Goal: Information Seeking & Learning: Learn about a topic

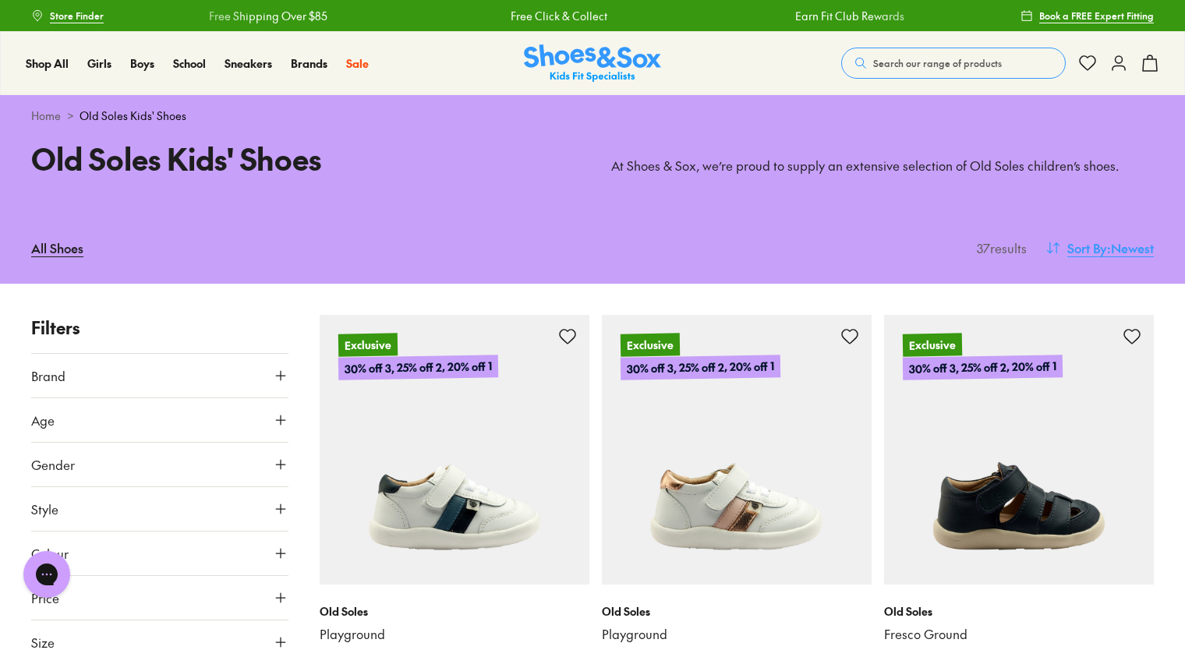
click at [1118, 249] on span ": Newest" at bounding box center [1130, 248] width 47 height 19
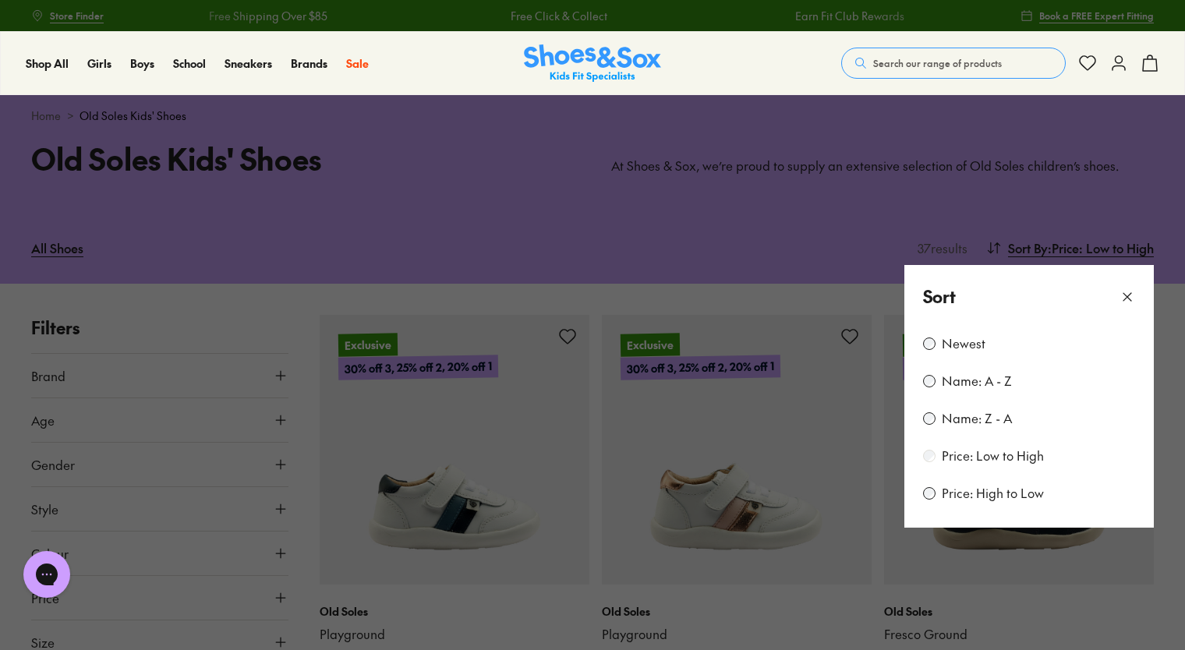
scroll to position [134, 0]
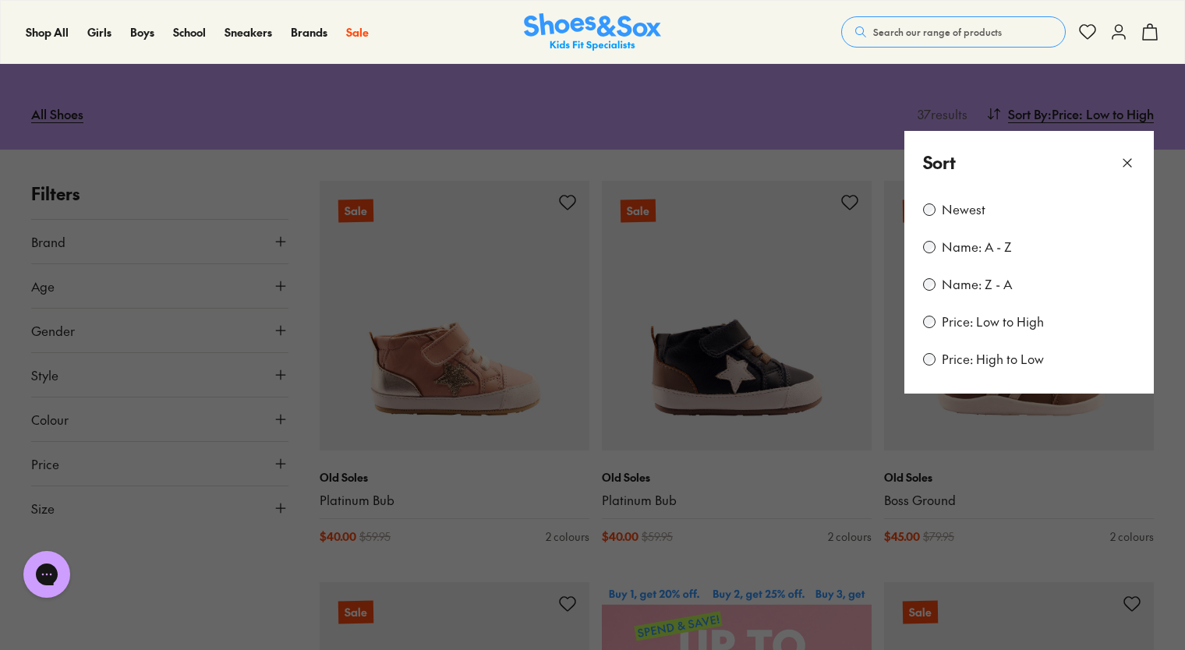
click at [770, 544] on button at bounding box center [592, 325] width 1185 height 650
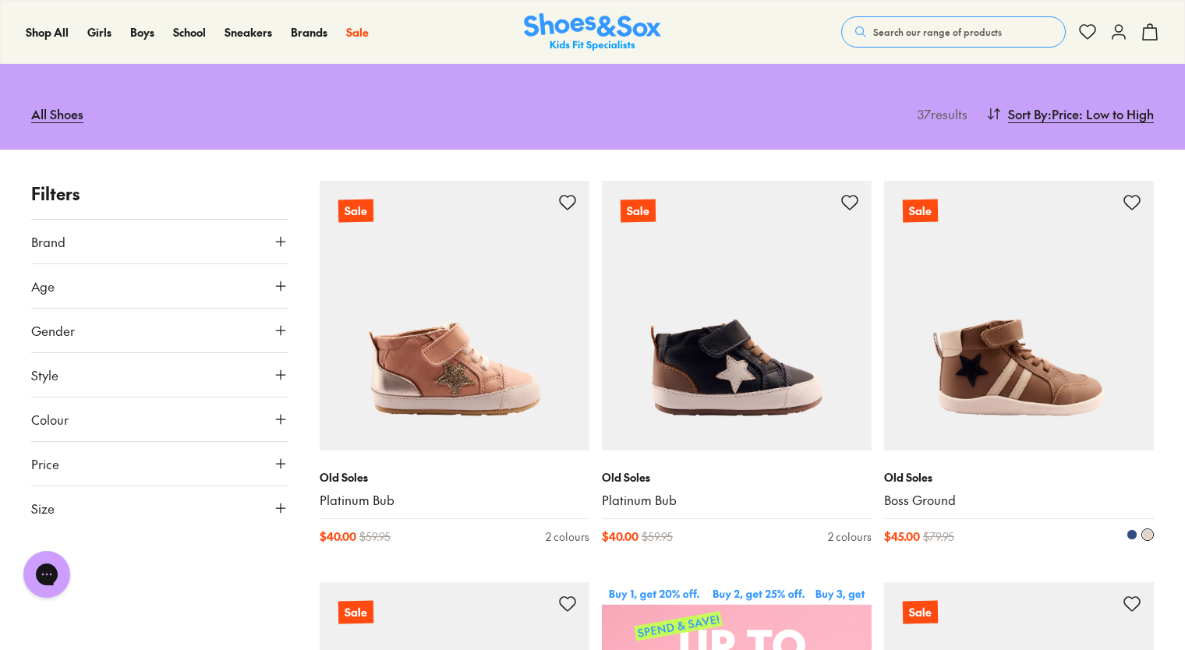
click at [1004, 393] on img at bounding box center [1019, 316] width 270 height 270
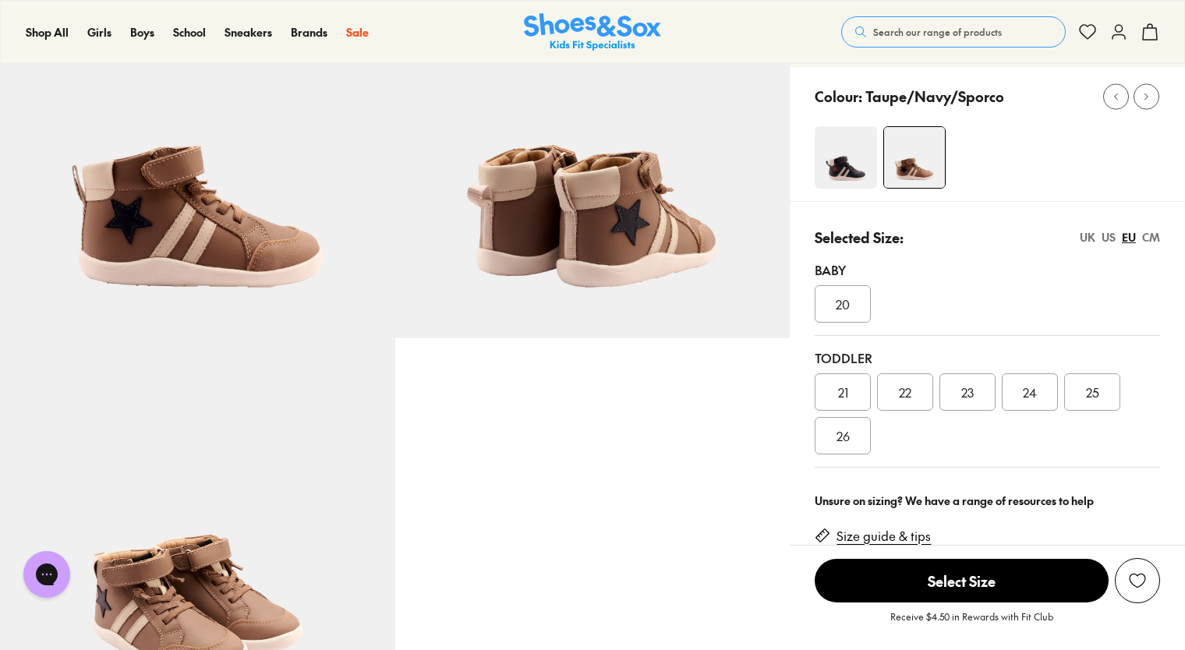
click at [852, 157] on img at bounding box center [846, 157] width 62 height 62
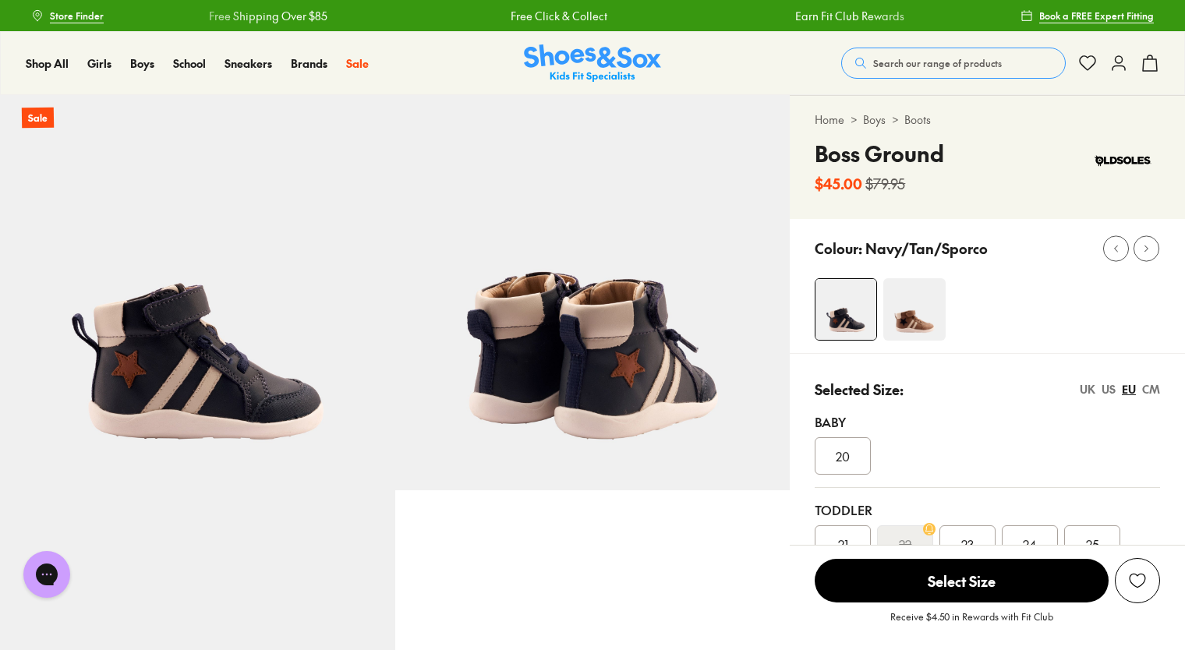
click at [935, 317] on img at bounding box center [915, 309] width 62 height 62
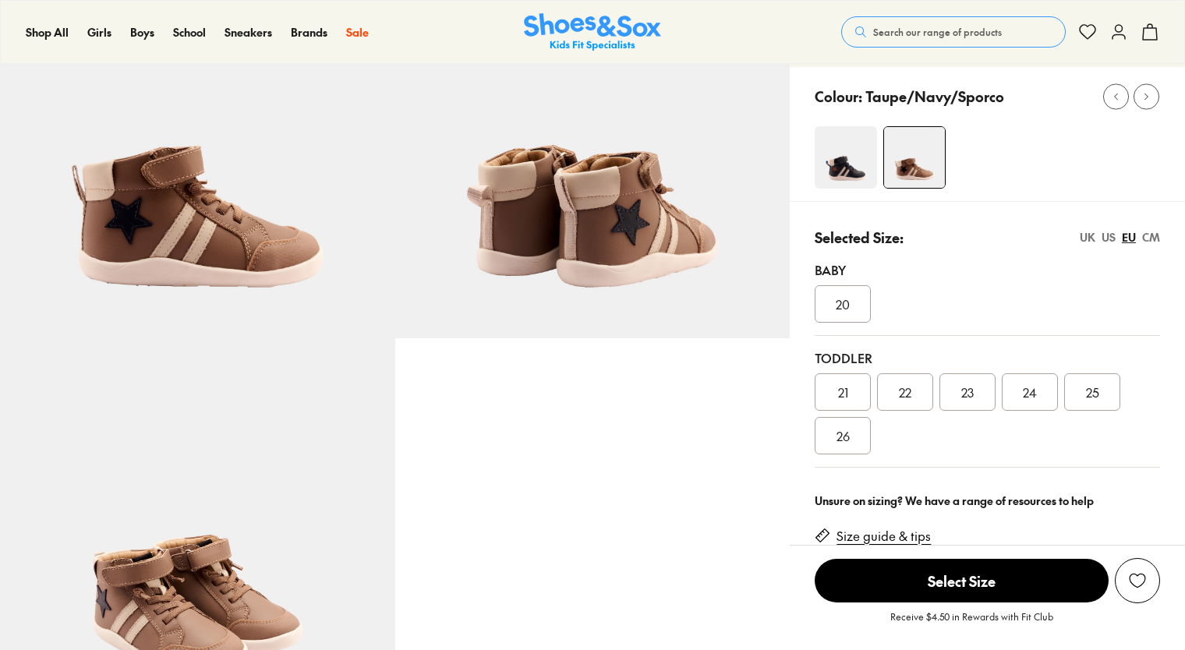
scroll to position [152, 0]
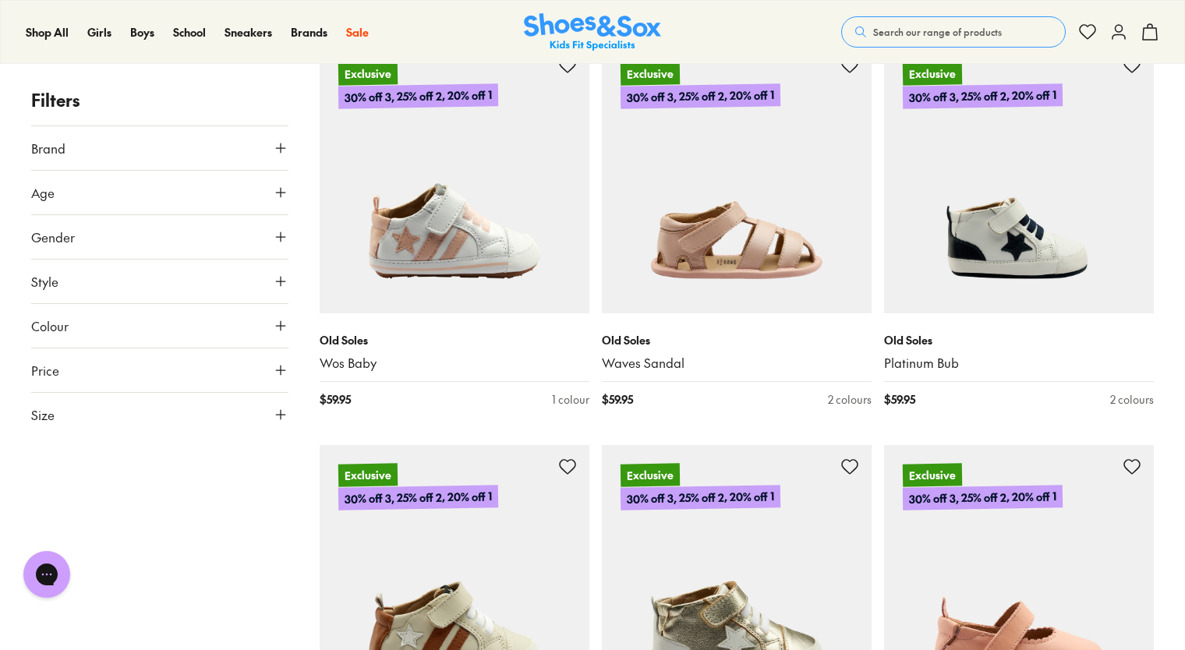
scroll to position [1877, 0]
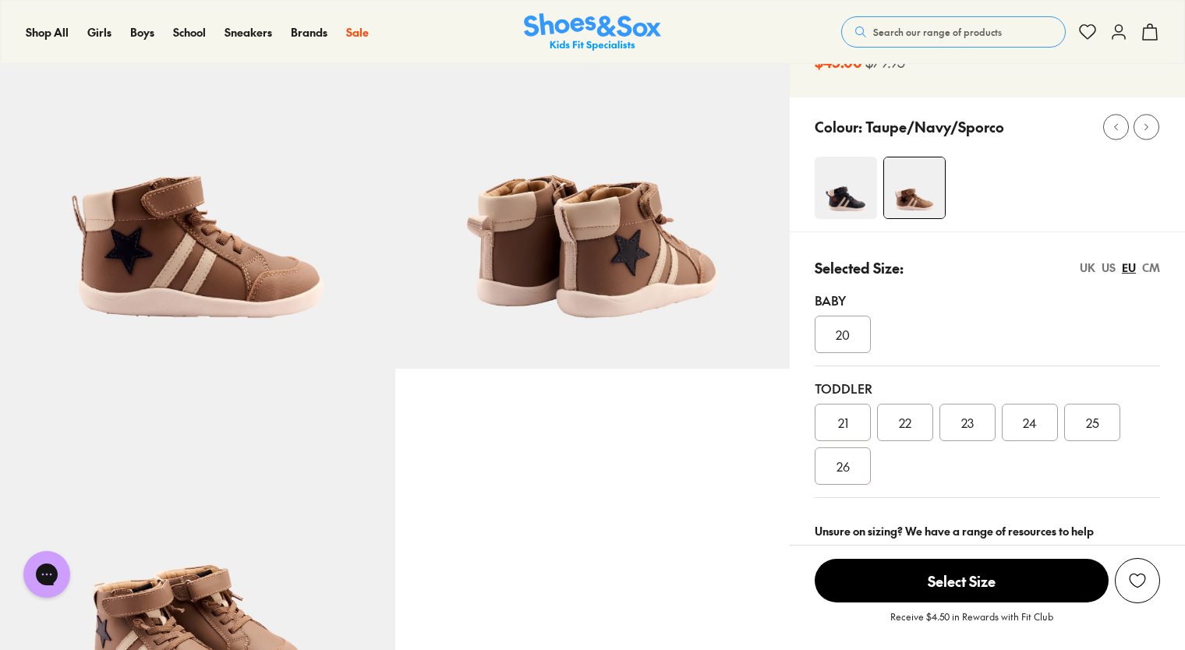
scroll to position [104, 0]
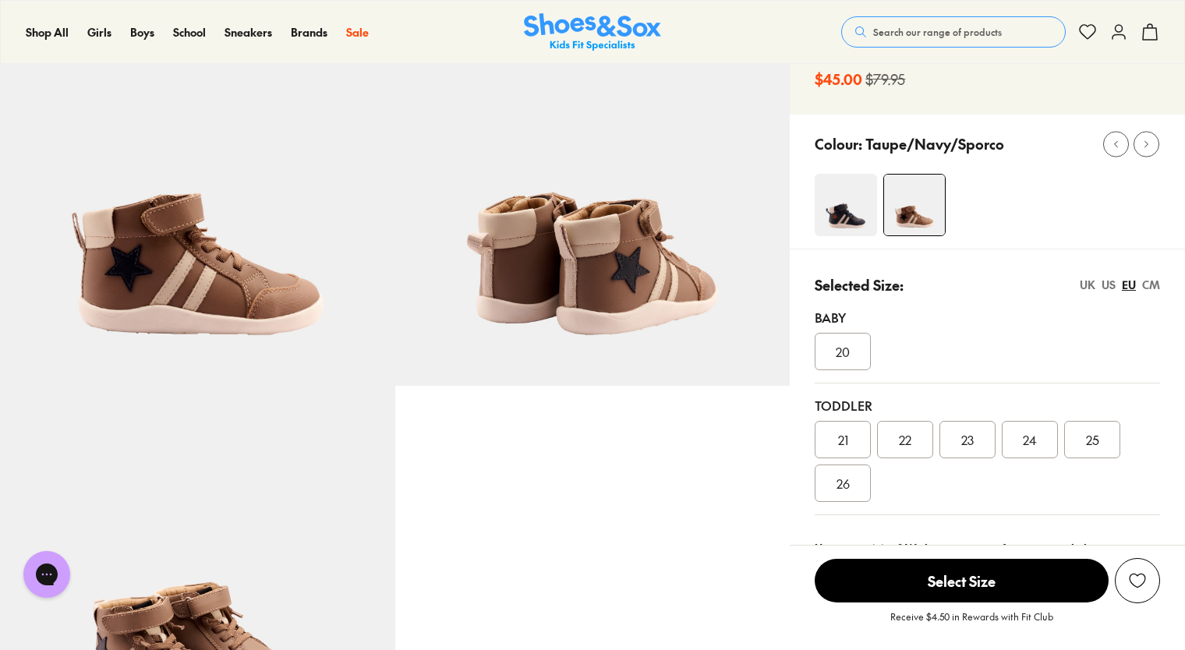
click at [1114, 282] on div "US" at bounding box center [1109, 285] width 14 height 16
click at [1157, 285] on div "CM" at bounding box center [1151, 285] width 18 height 16
click at [1107, 286] on div "US" at bounding box center [1109, 285] width 14 height 16
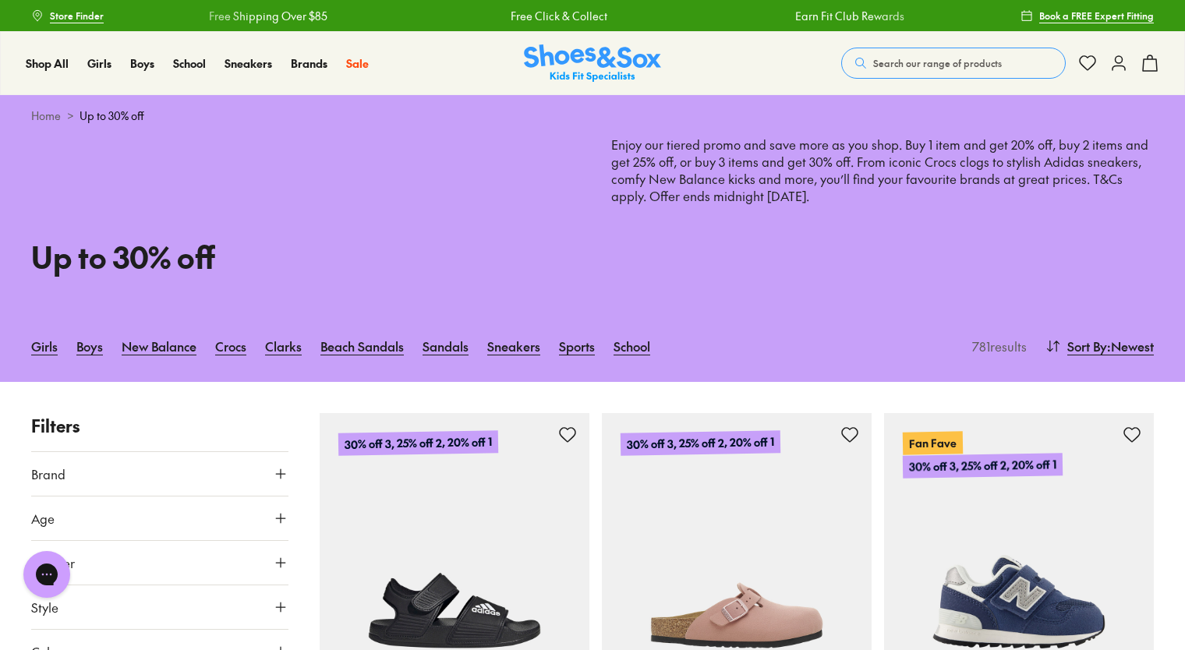
scroll to position [112, 0]
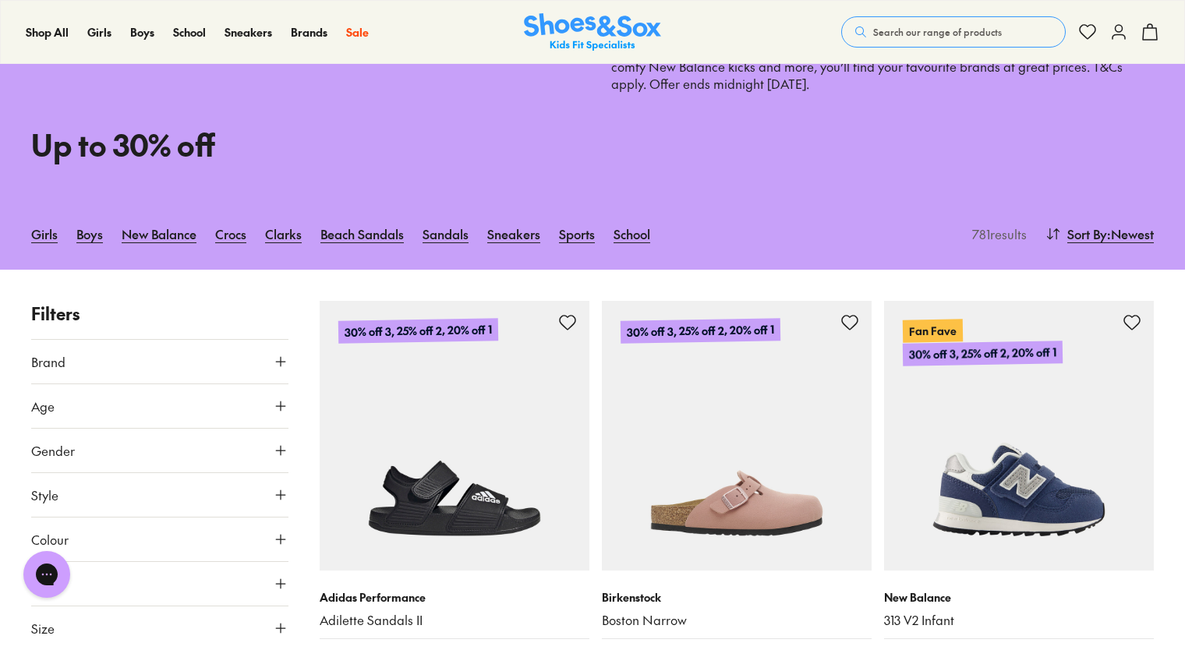
click at [281, 417] on button "Age" at bounding box center [159, 406] width 257 height 44
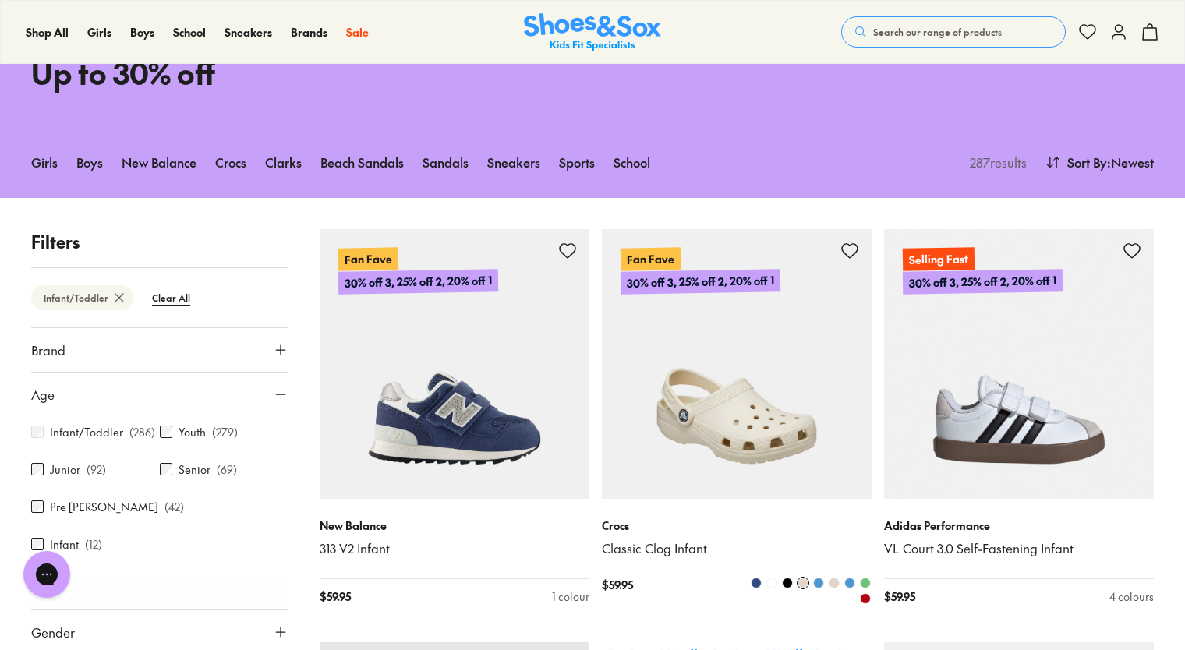
scroll to position [183, 0]
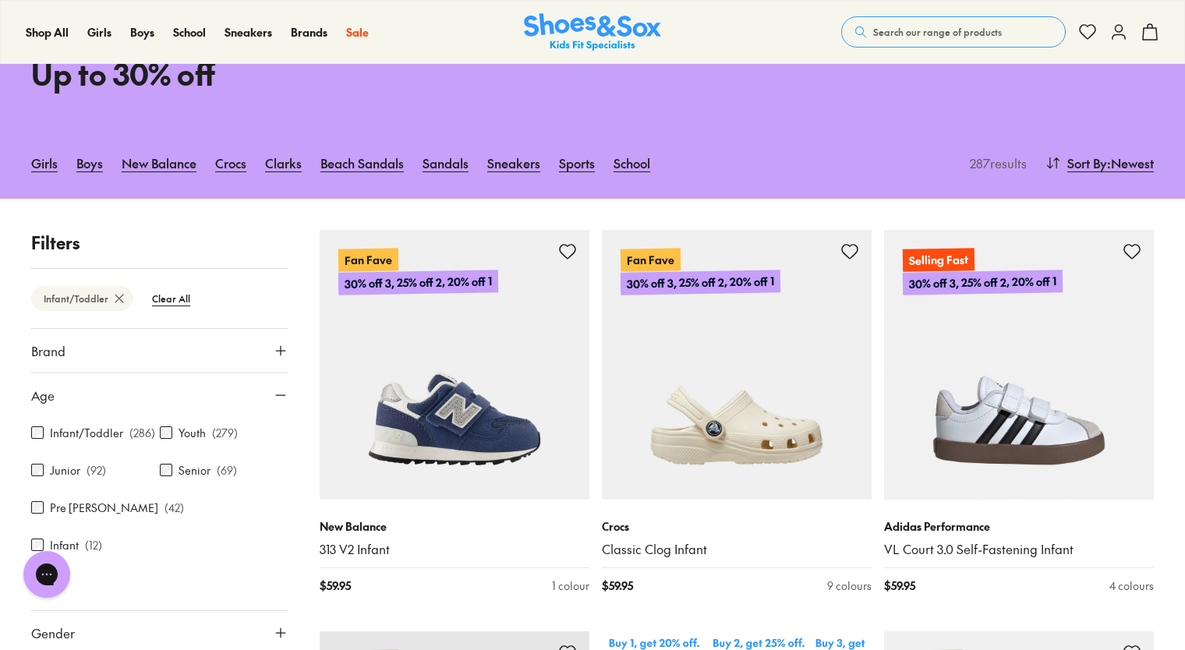
click at [276, 394] on icon at bounding box center [281, 396] width 16 height 16
click at [278, 439] on use at bounding box center [280, 440] width 9 height 9
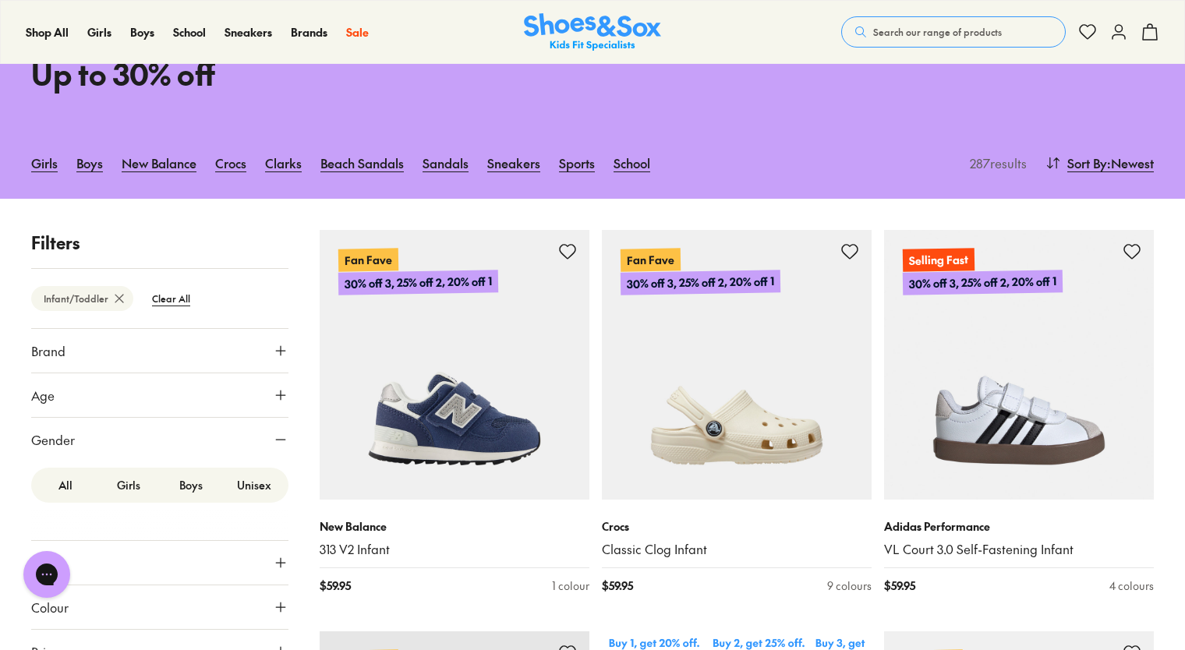
click at [278, 440] on use at bounding box center [280, 440] width 9 height 0
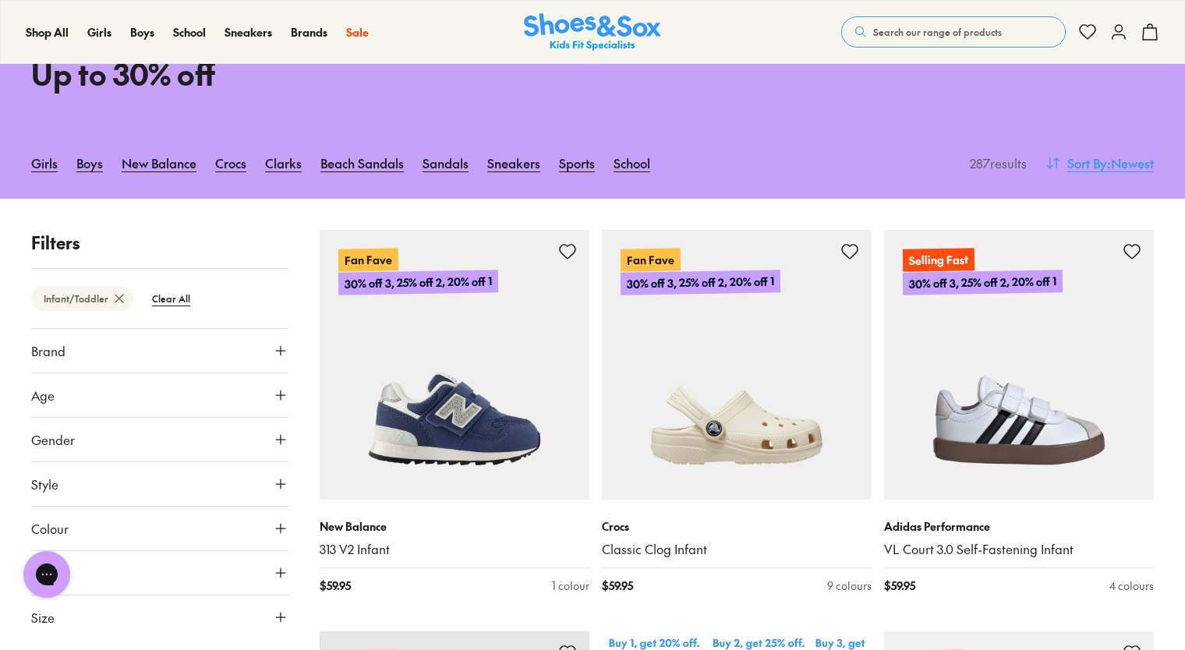
click at [1109, 157] on span ": Newest" at bounding box center [1130, 163] width 47 height 19
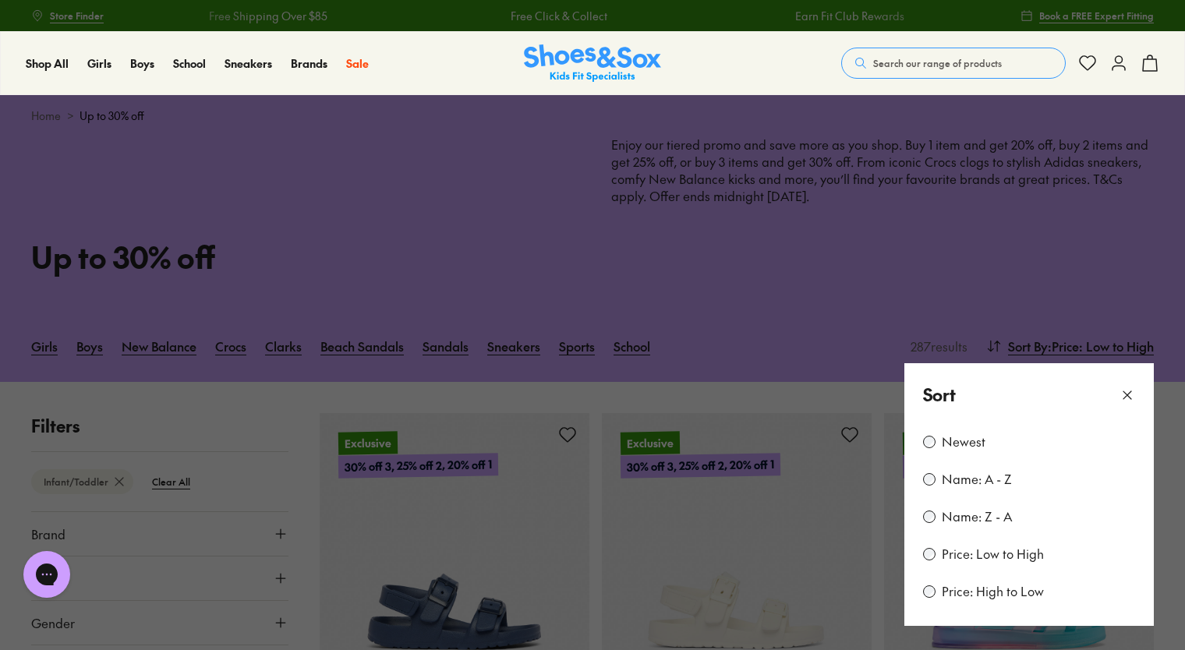
click at [1126, 395] on use at bounding box center [1128, 395] width 8 height 8
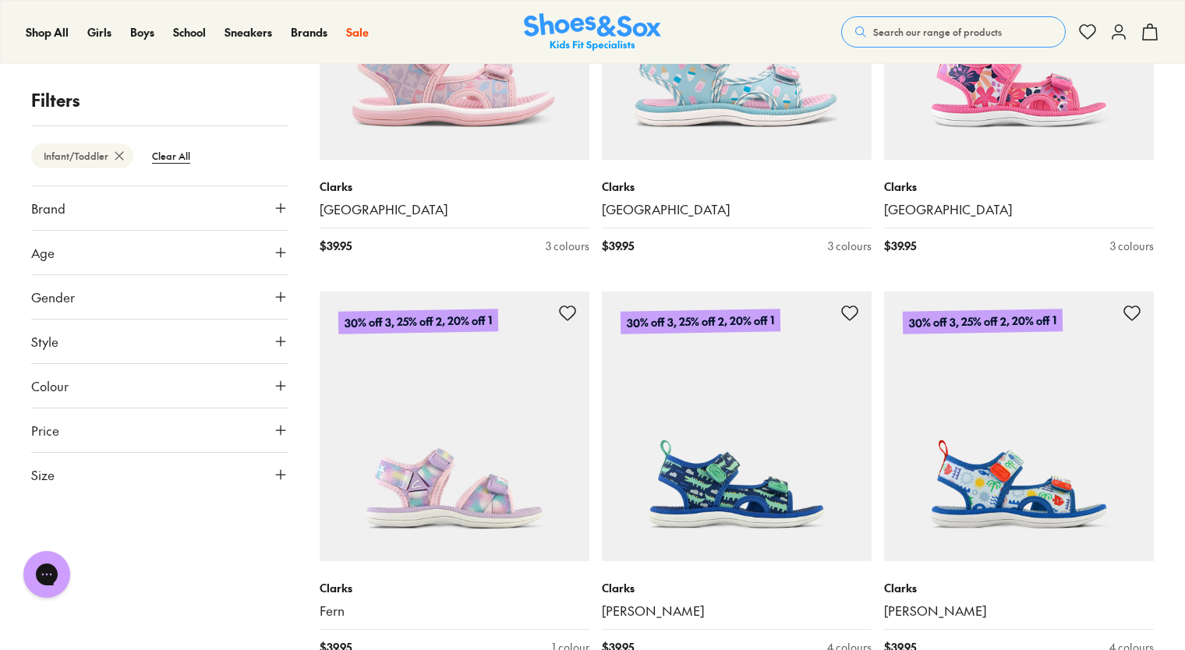
scroll to position [1327, 0]
click at [282, 246] on icon at bounding box center [281, 253] width 16 height 16
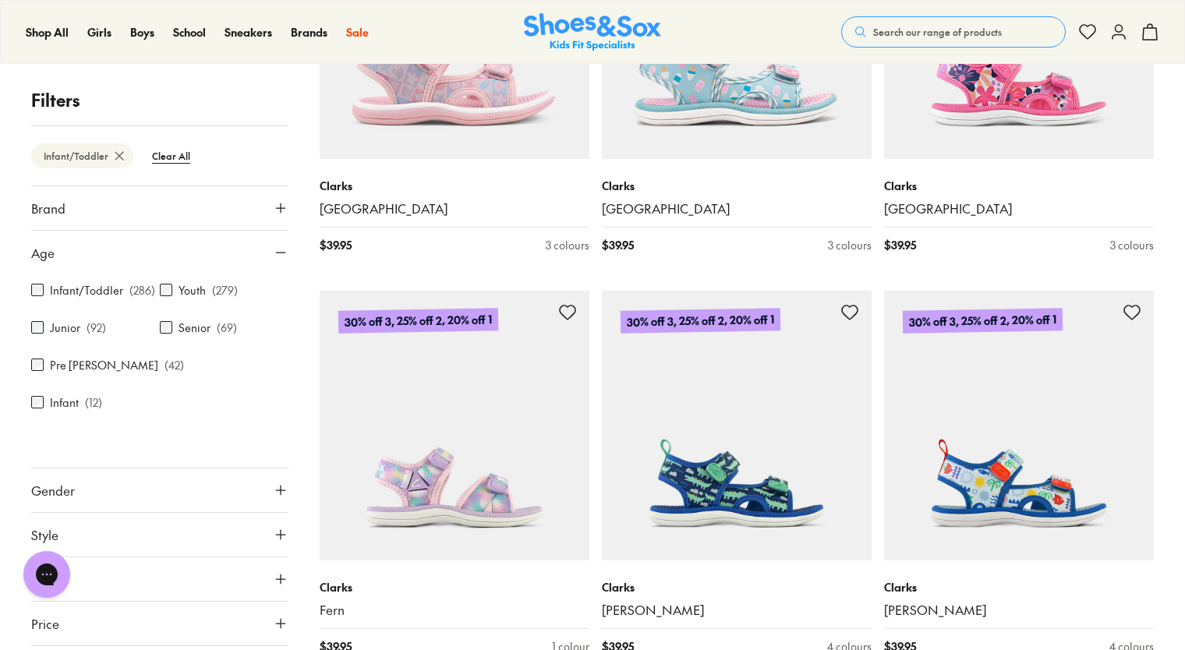
click at [282, 246] on icon at bounding box center [281, 253] width 16 height 16
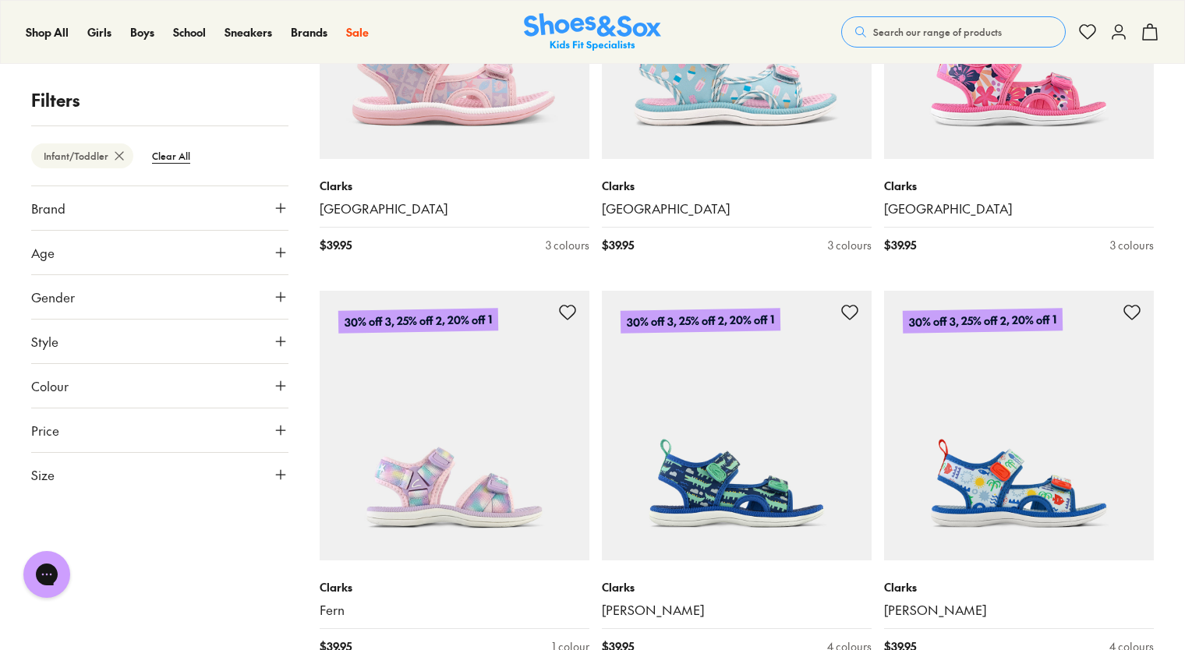
click at [281, 303] on icon at bounding box center [281, 297] width 16 height 16
click at [257, 342] on label "Unisex" at bounding box center [254, 342] width 63 height 29
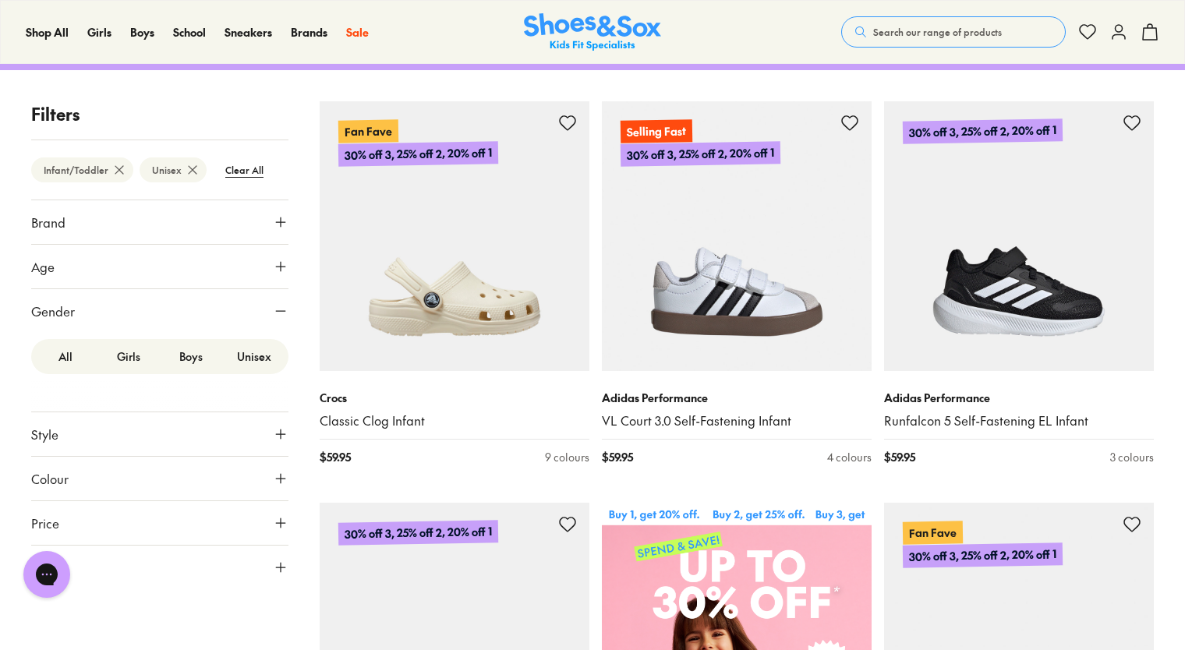
scroll to position [314, 0]
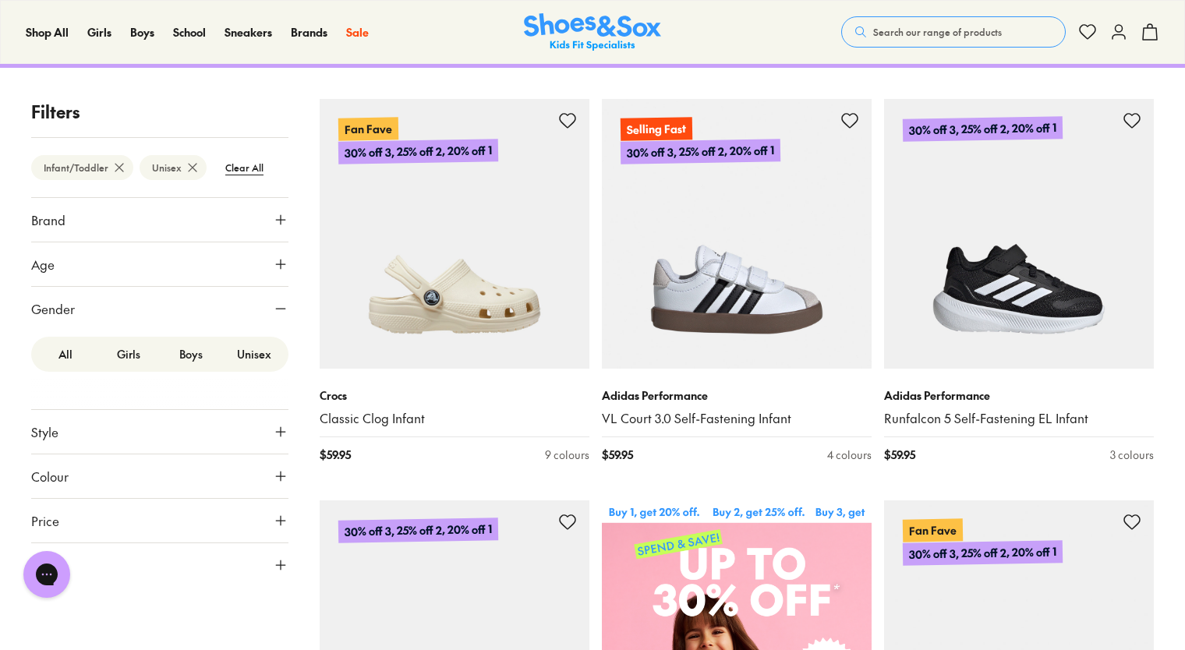
click at [193, 345] on label "Boys" at bounding box center [191, 354] width 63 height 29
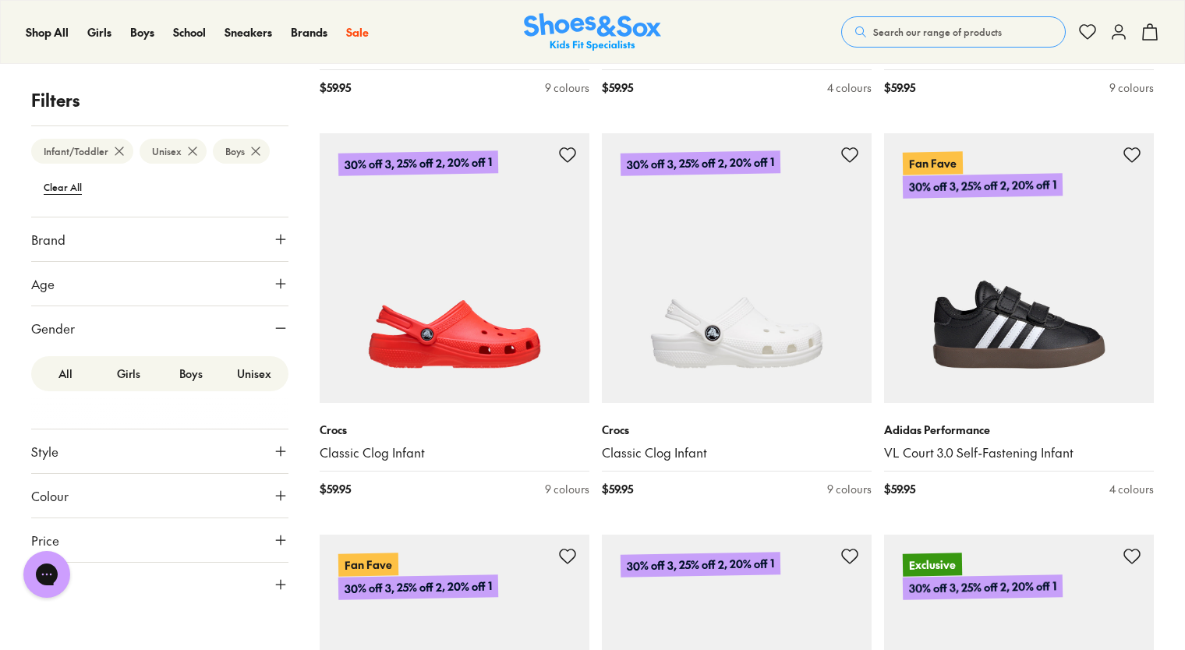
scroll to position [3094, 0]
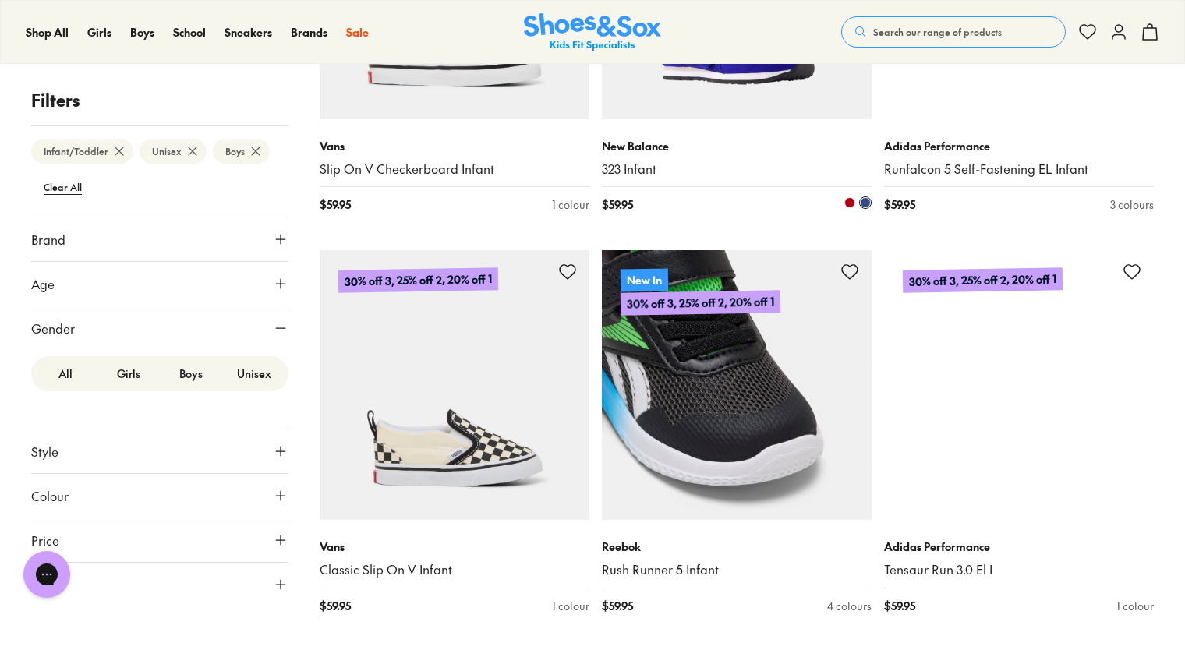
scroll to position [4975, 0]
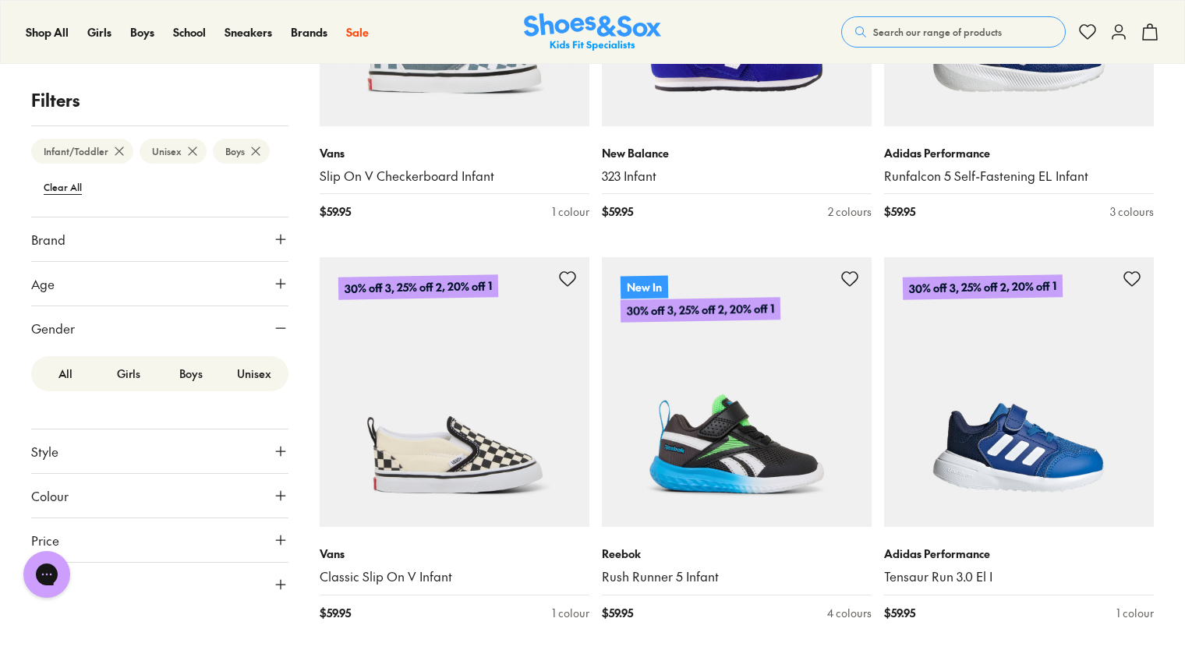
click at [284, 324] on icon at bounding box center [281, 329] width 16 height 16
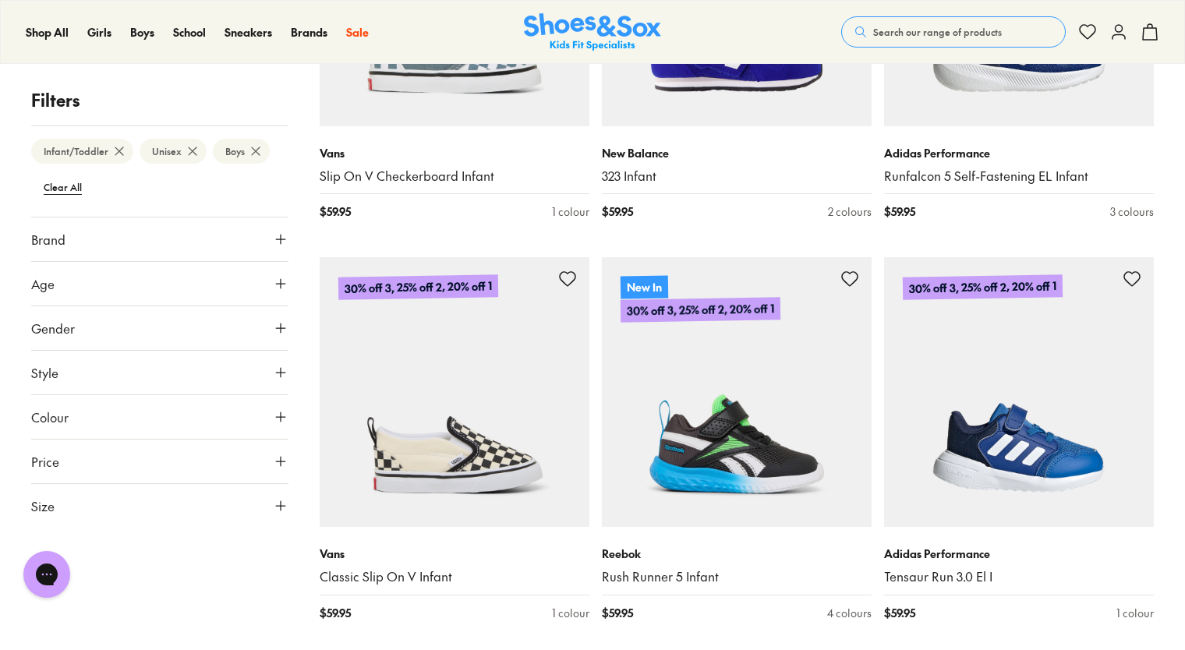
click at [282, 507] on icon at bounding box center [281, 506] width 16 height 16
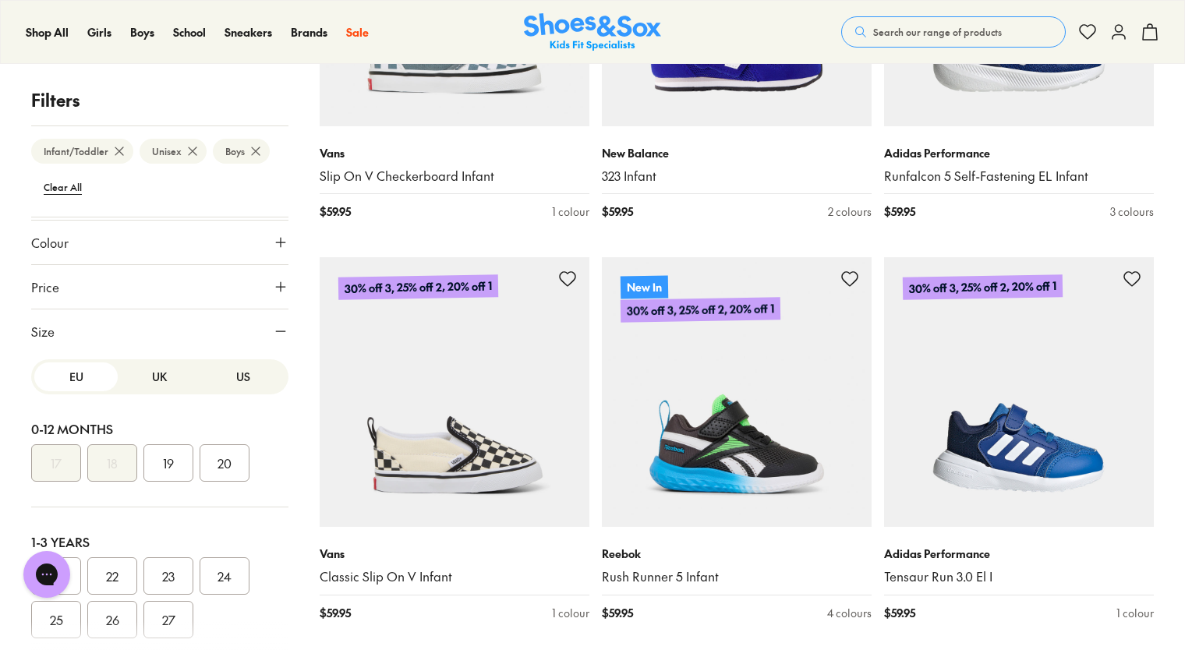
scroll to position [175, 0]
click at [172, 451] on button "19" at bounding box center [168, 463] width 50 height 37
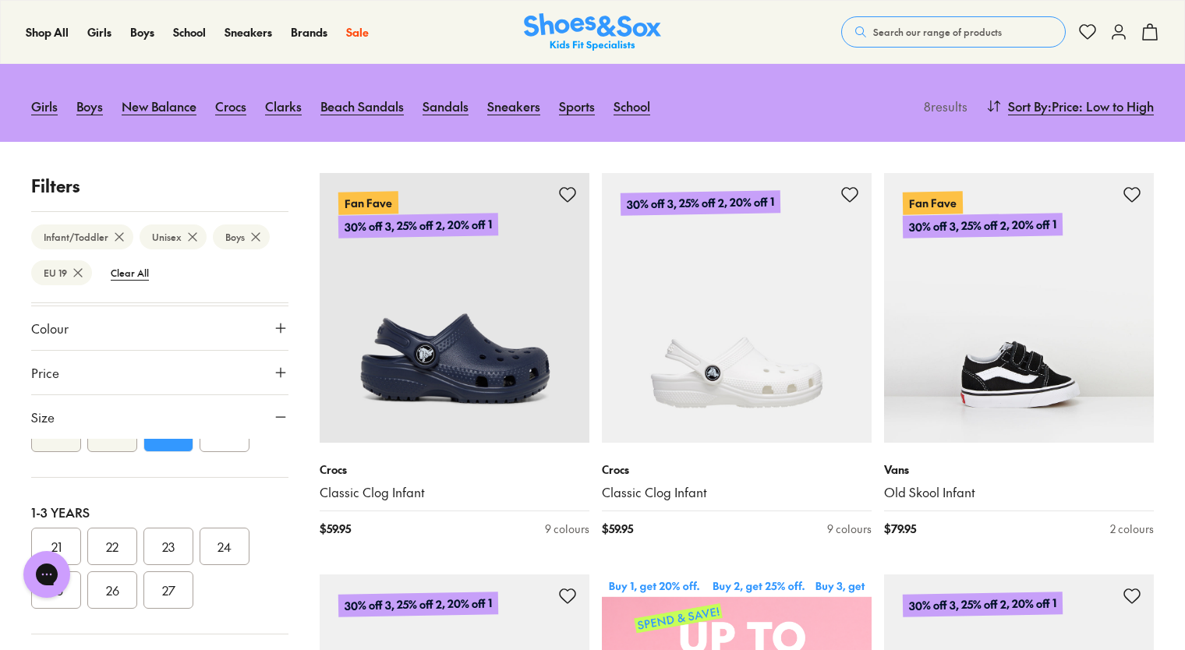
scroll to position [93, 0]
click at [238, 448] on button "20" at bounding box center [225, 455] width 50 height 37
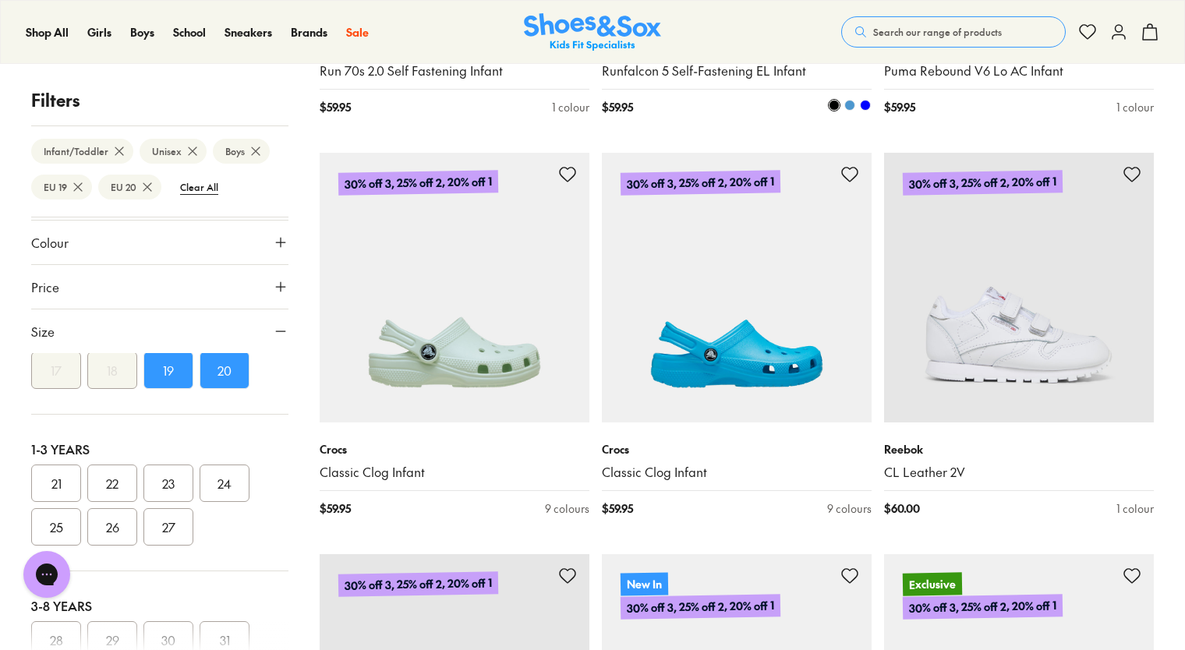
scroll to position [2673, 0]
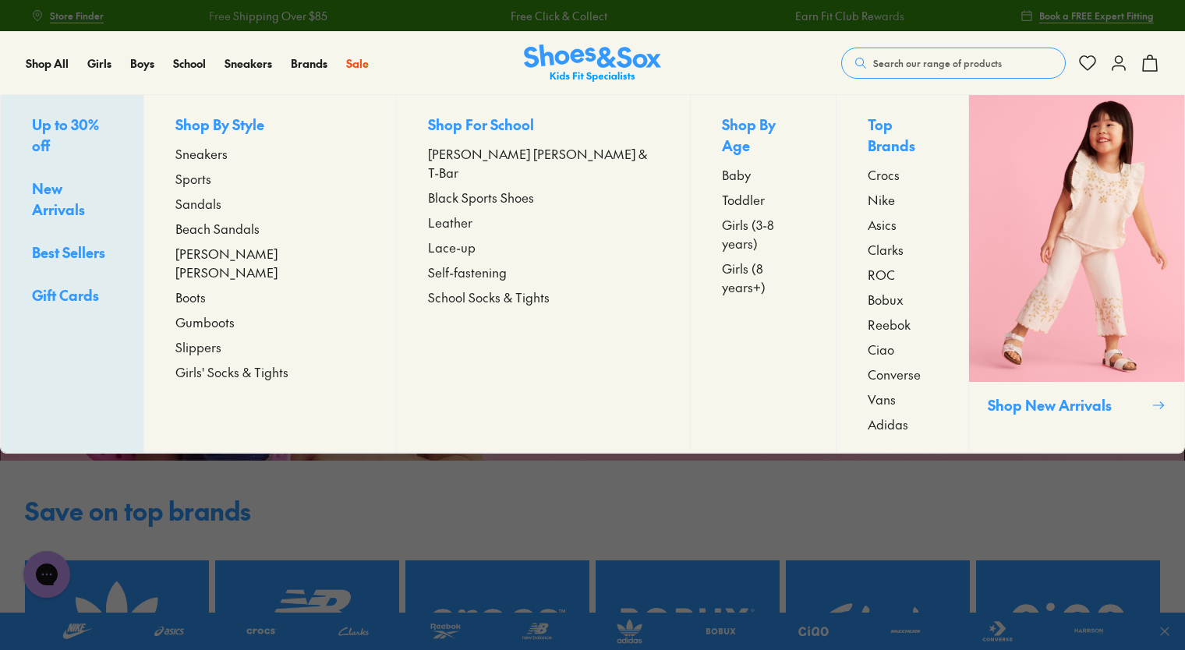
click at [722, 165] on span "Baby" at bounding box center [736, 174] width 29 height 19
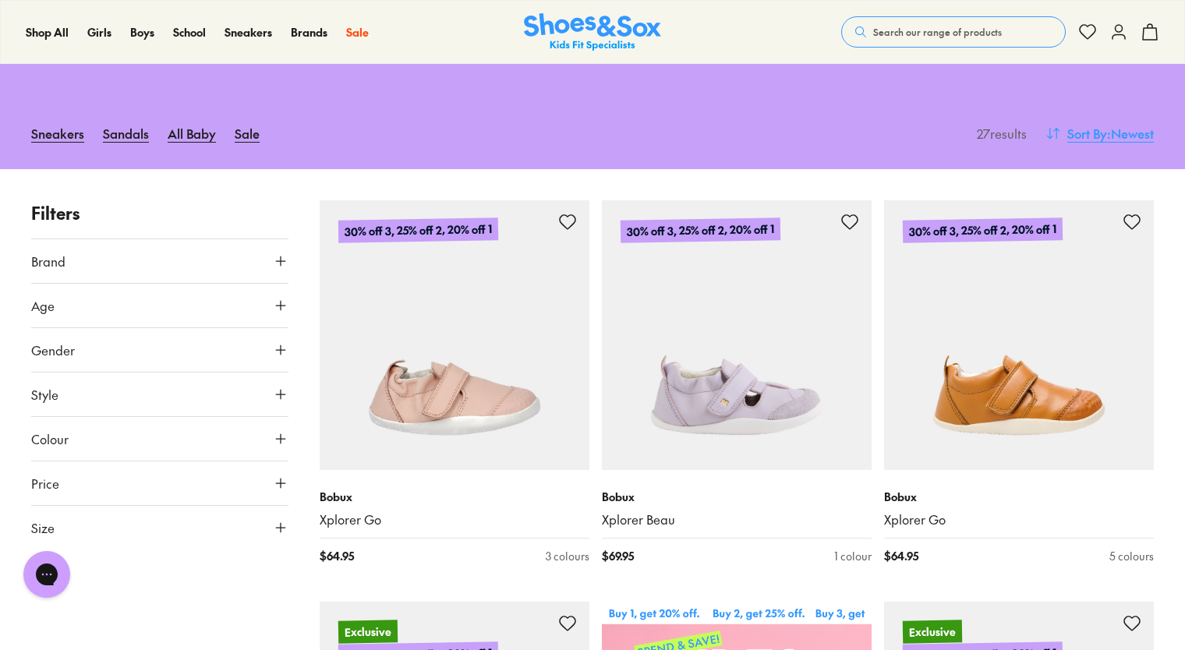
click at [1114, 132] on span ": Newest" at bounding box center [1130, 133] width 47 height 19
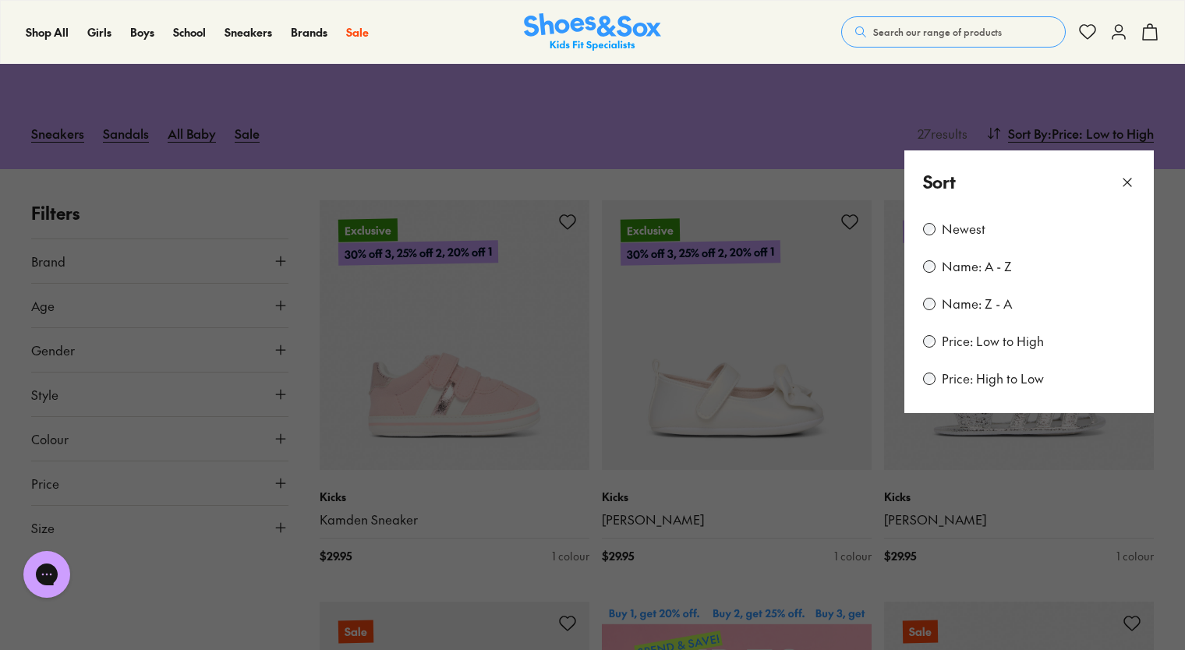
click at [1132, 181] on icon at bounding box center [1128, 183] width 16 height 16
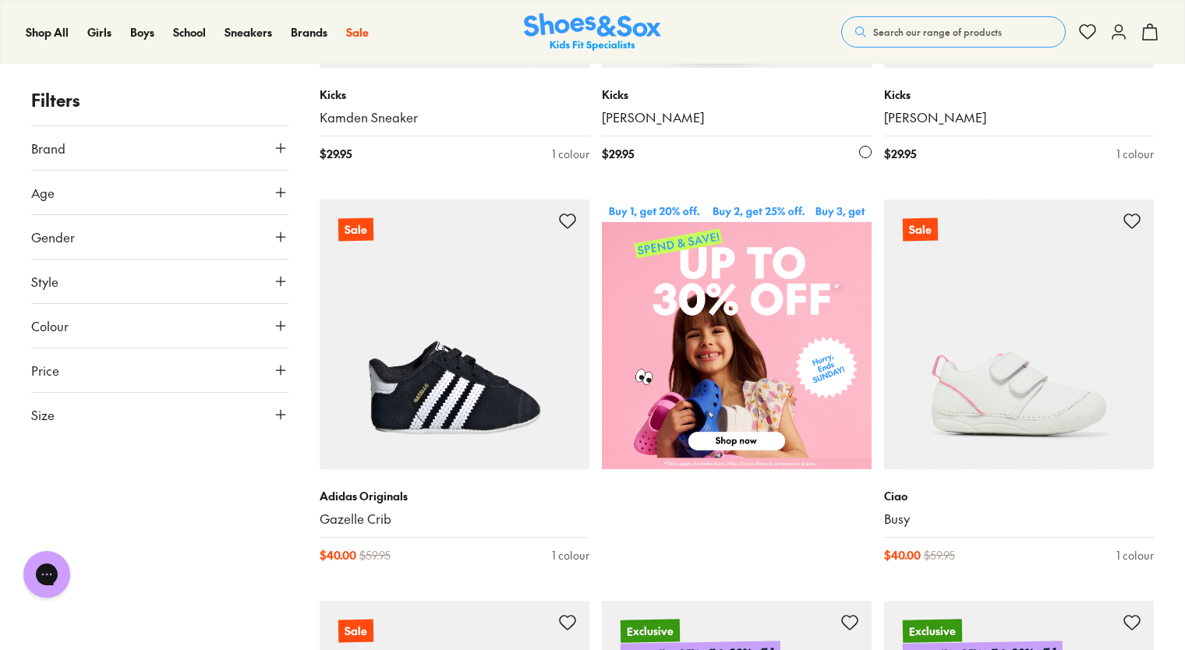
scroll to position [524, 0]
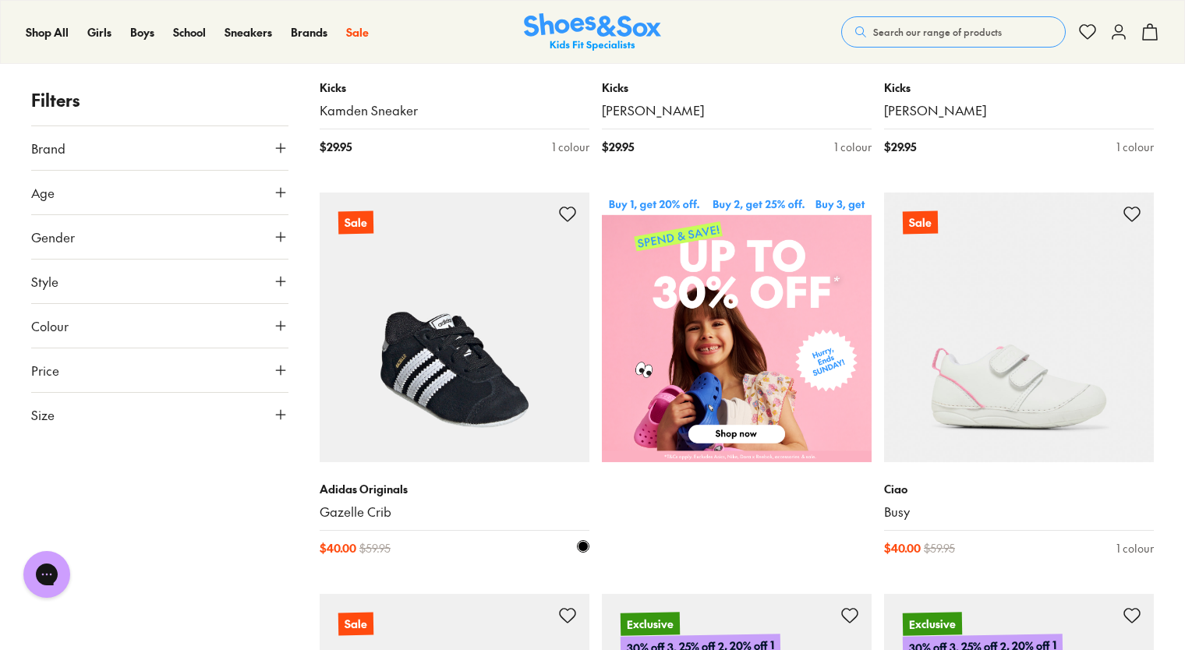
click at [515, 418] on img at bounding box center [455, 328] width 270 height 270
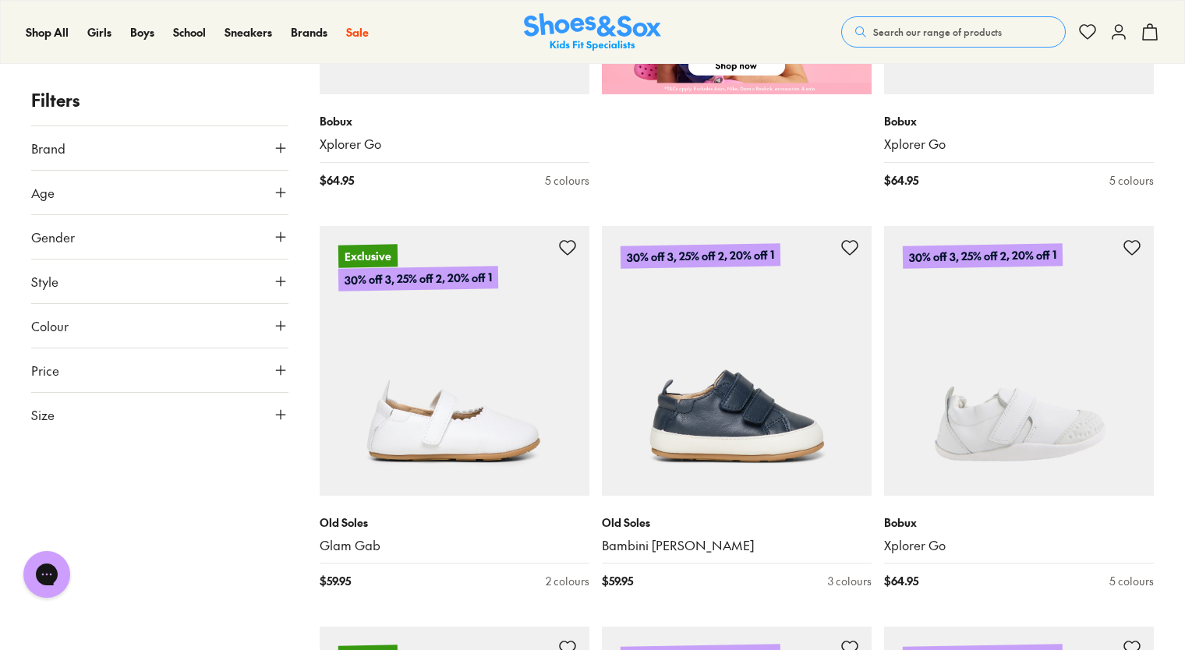
scroll to position [761, 0]
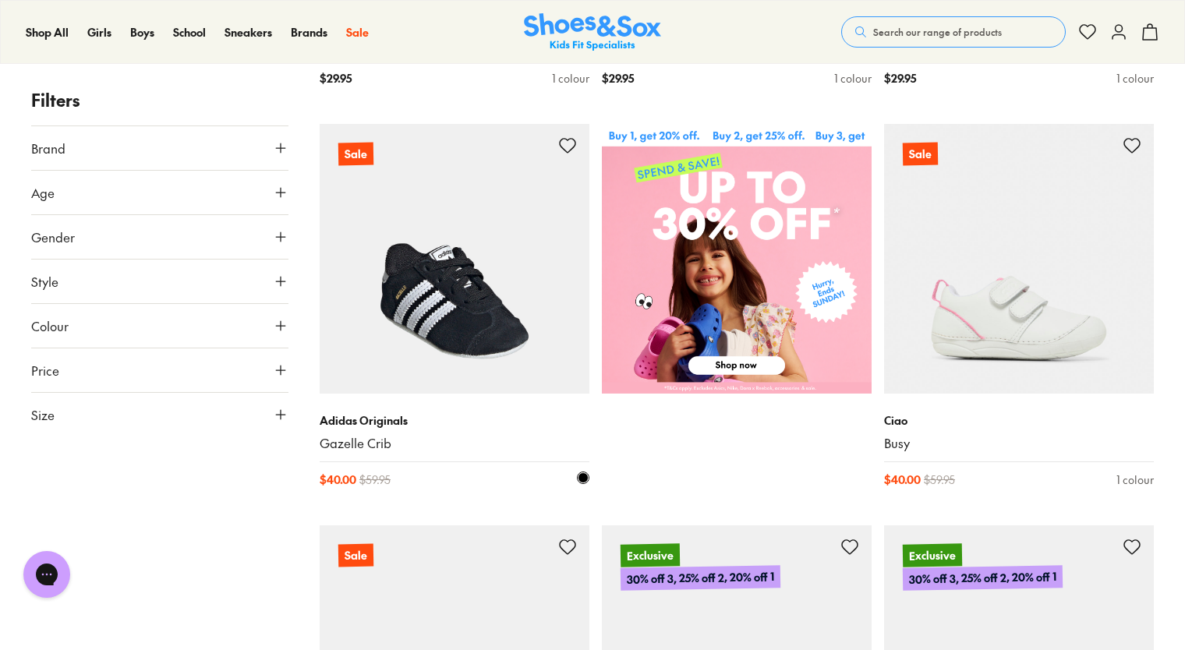
click at [367, 446] on link "Gazelle Crib" at bounding box center [455, 443] width 270 height 17
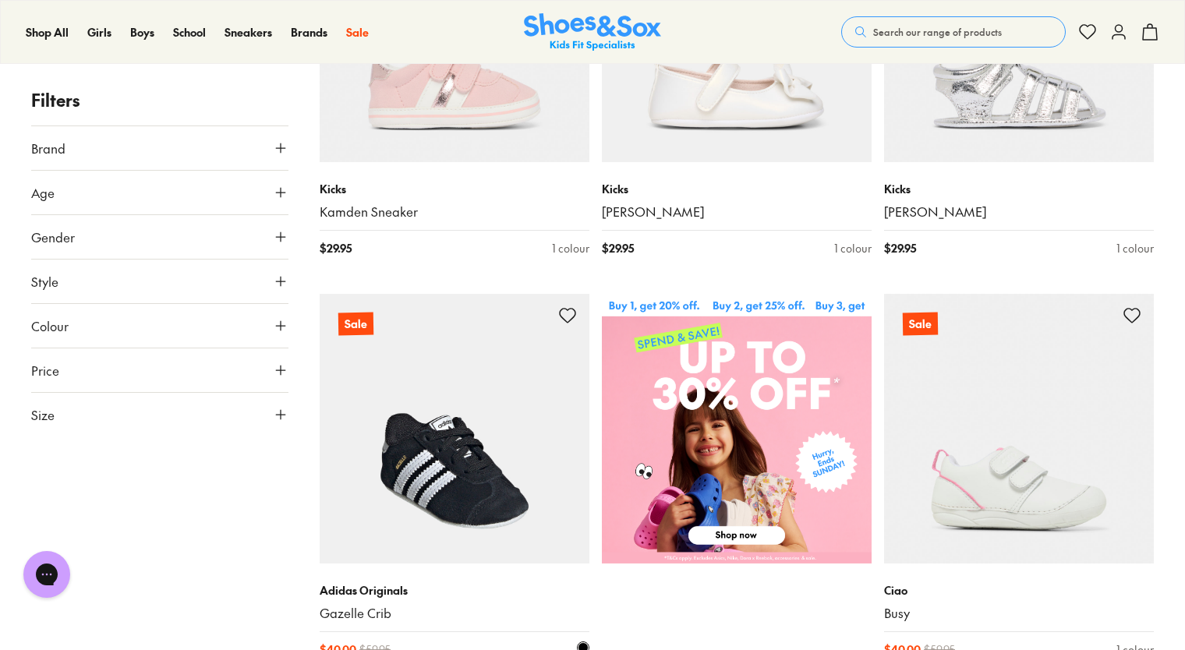
scroll to position [423, 0]
click at [425, 398] on img at bounding box center [455, 428] width 270 height 270
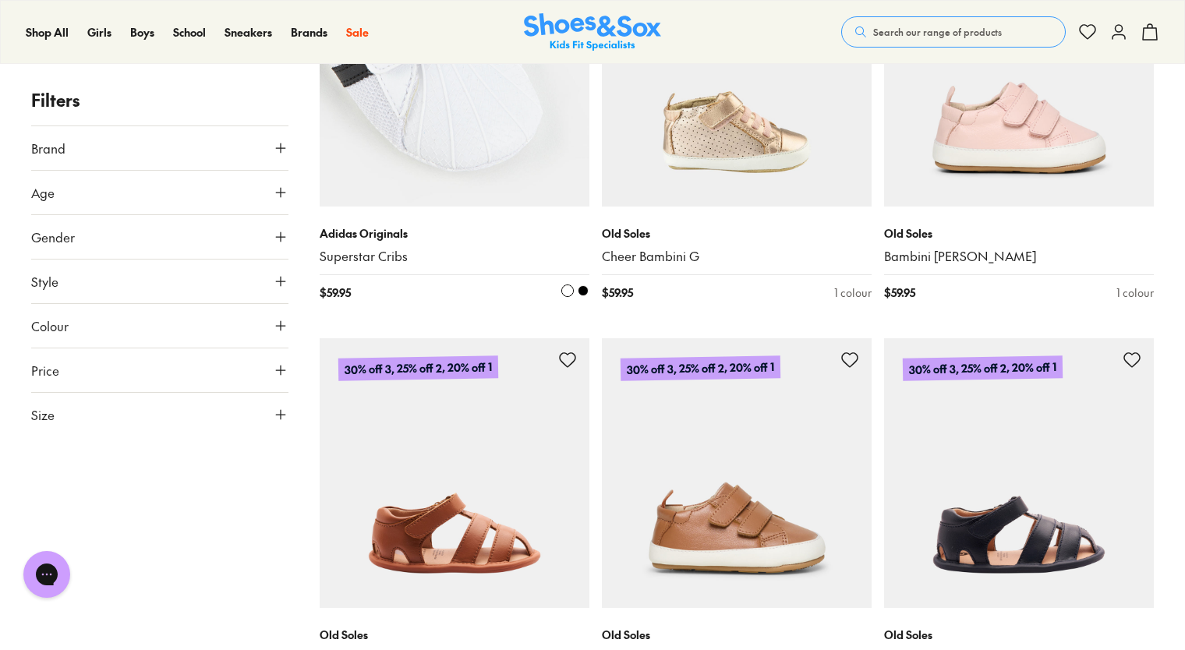
scroll to position [2014, 0]
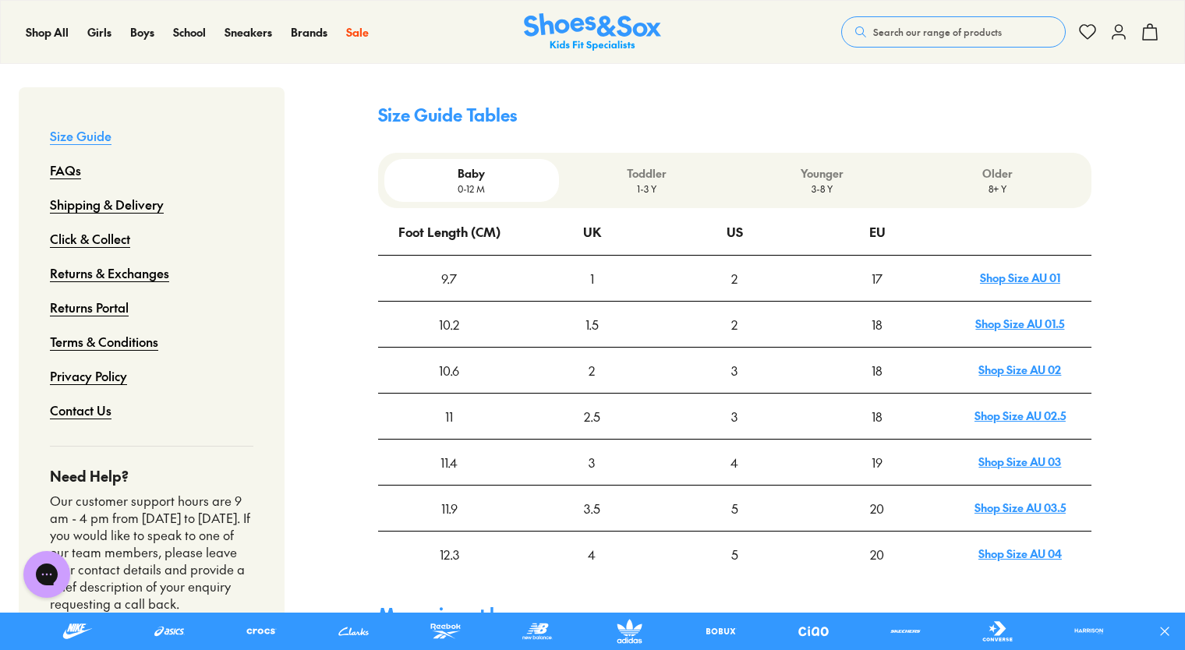
scroll to position [458, 0]
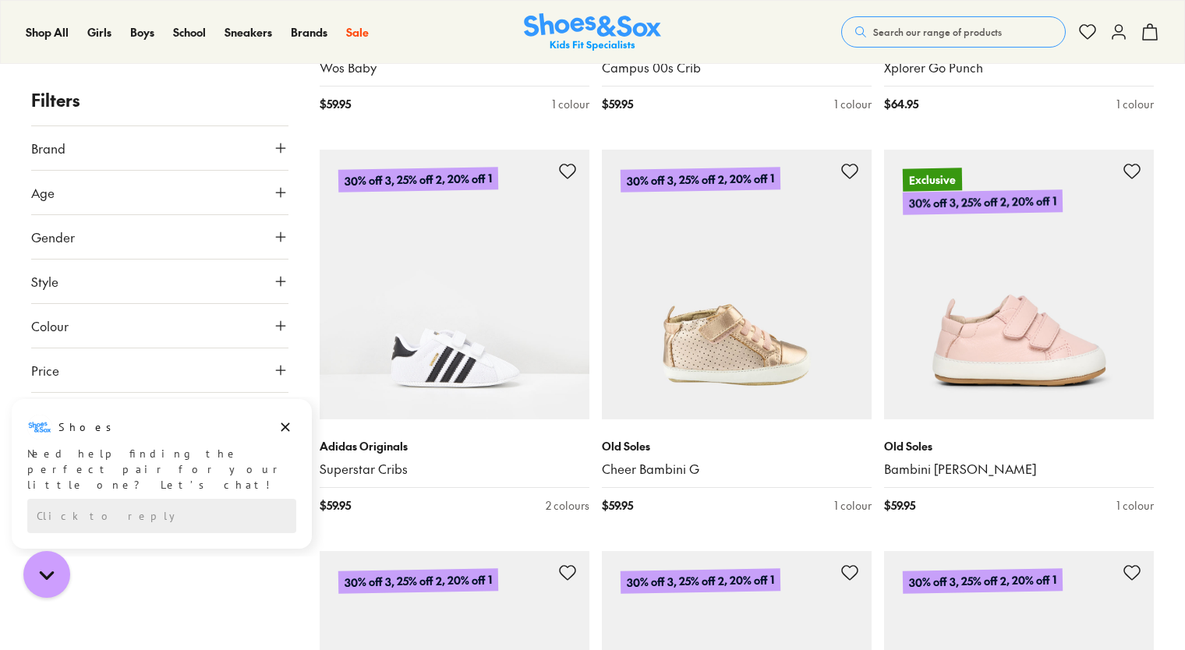
scroll to position [1795, 0]
